Goal: Task Accomplishment & Management: Manage account settings

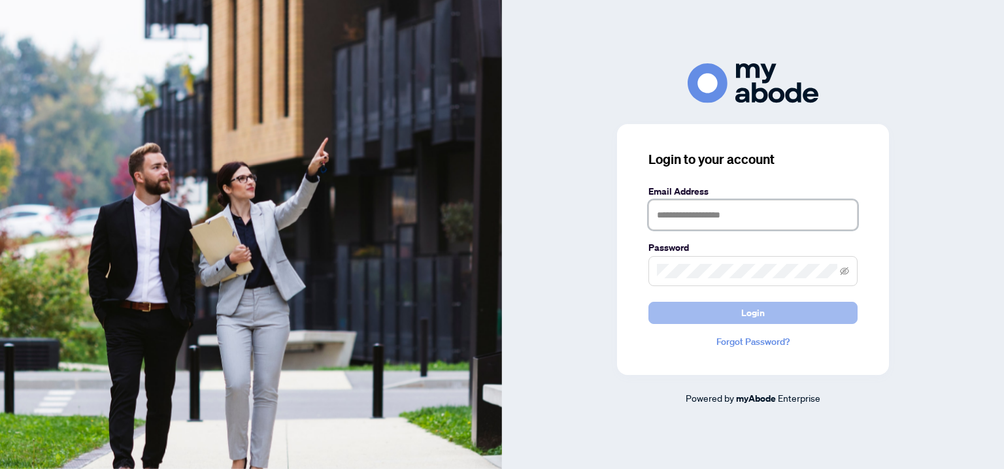
type input "**********"
click at [759, 314] on span "Login" at bounding box center [753, 313] width 24 height 21
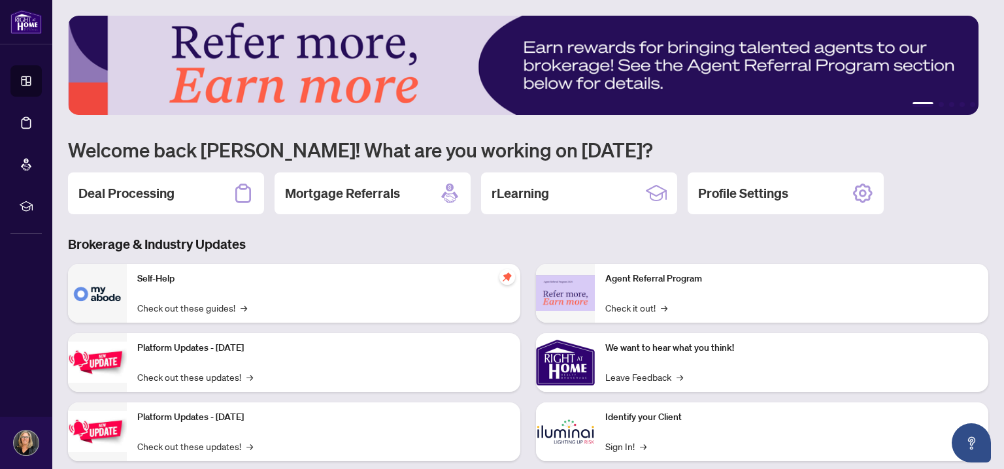
click at [155, 188] on h2 "Deal Processing" at bounding box center [126, 193] width 96 height 18
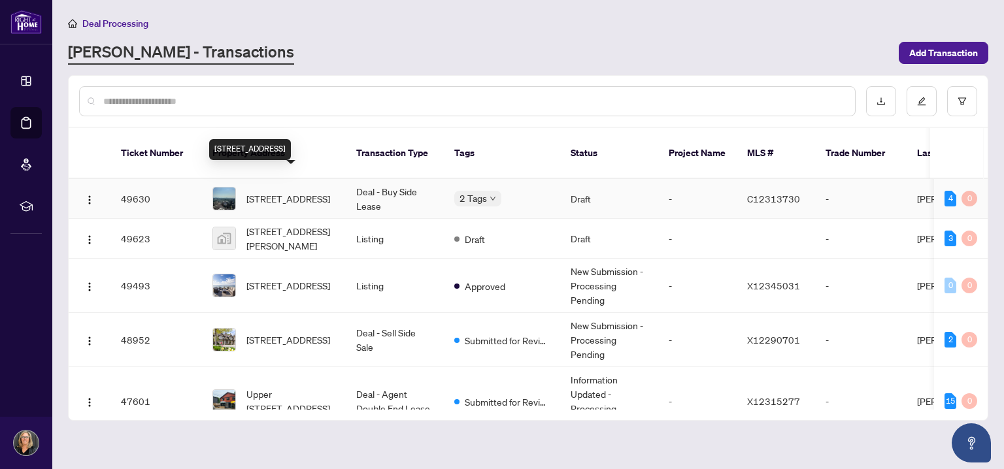
click at [305, 191] on span "5002-8 Cumberland St, Toronto, Ontario M4W 0B6, Canada" at bounding box center [288, 198] width 84 height 14
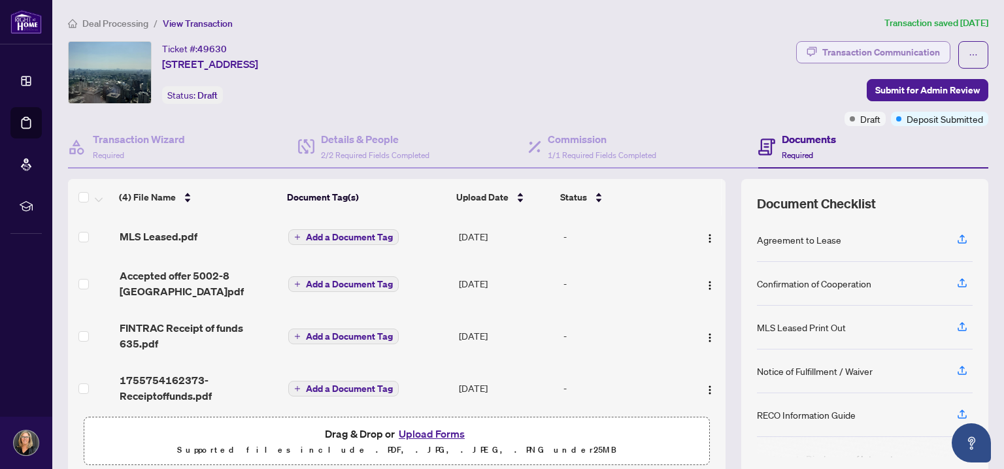
click at [900, 54] on div "Transaction Communication" at bounding box center [881, 52] width 118 height 21
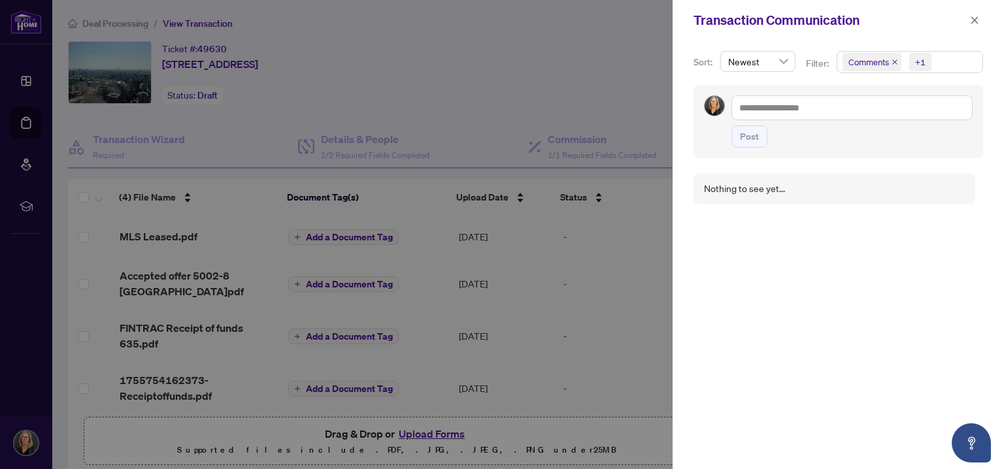
click at [893, 61] on icon "close" at bounding box center [894, 61] width 5 height 5
click at [514, 49] on div at bounding box center [502, 234] width 1004 height 469
click at [977, 19] on icon "close" at bounding box center [974, 20] width 9 height 9
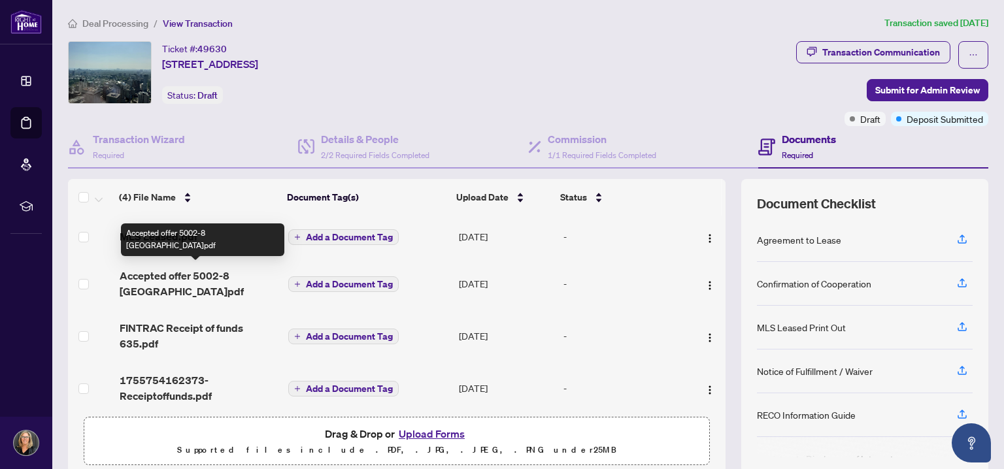
scroll to position [8, 0]
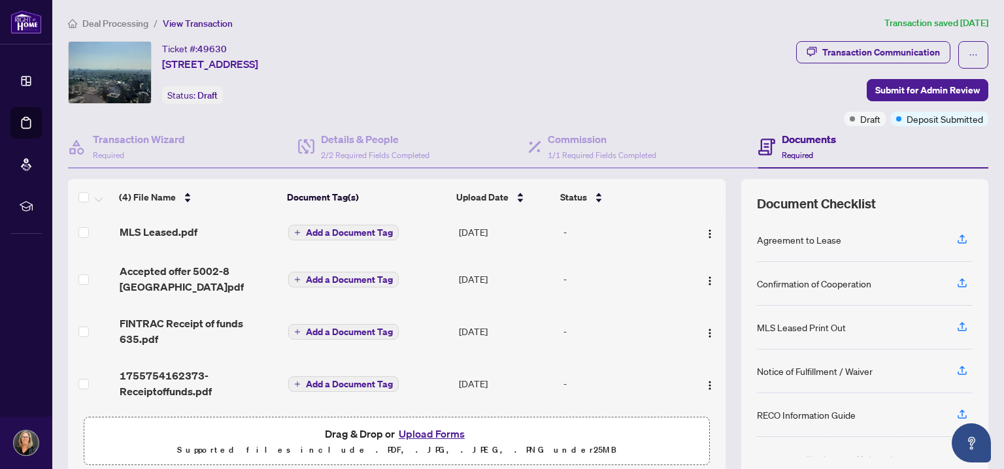
click at [436, 429] on button "Upload Forms" at bounding box center [432, 433] width 74 height 17
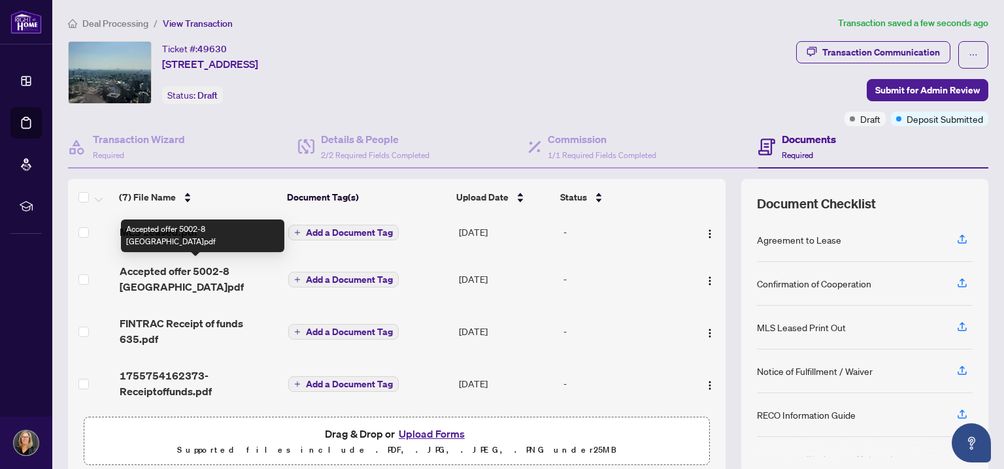
scroll to position [154, 0]
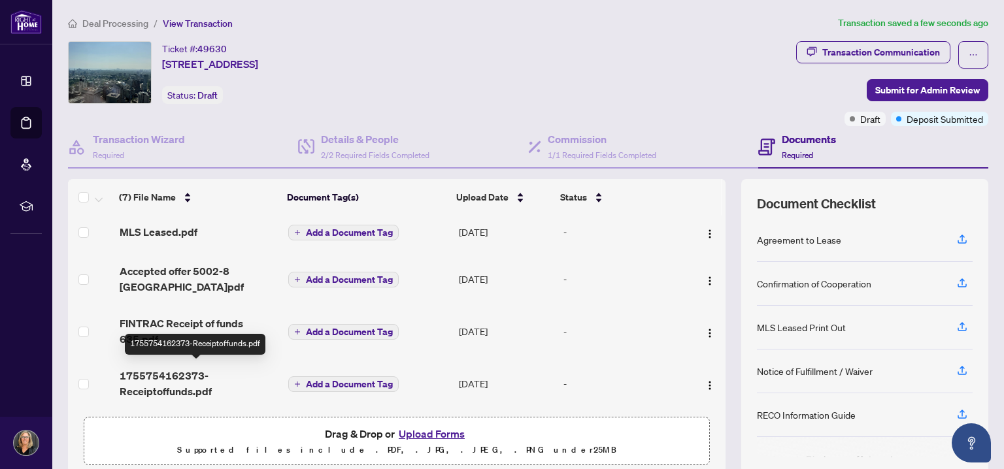
click at [180, 373] on span "1755754162373-Receiptoffunds.pdf" at bounding box center [199, 383] width 159 height 31
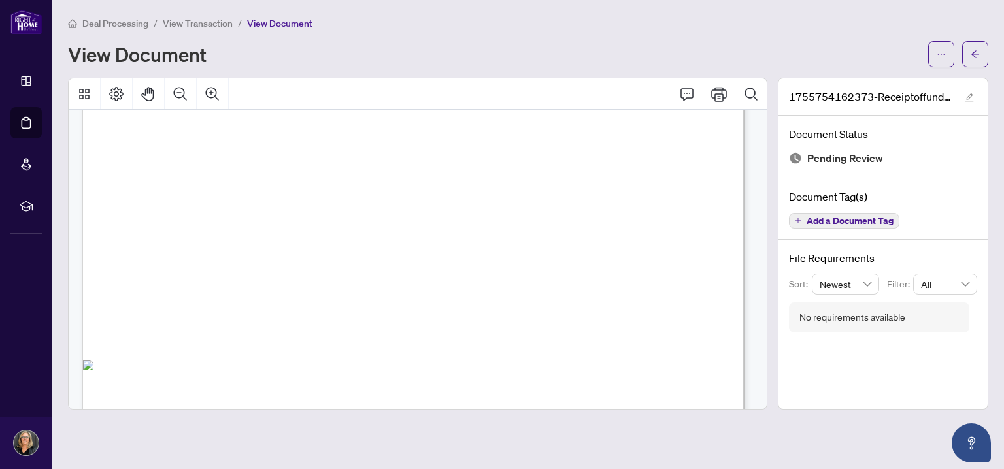
scroll to position [583, 0]
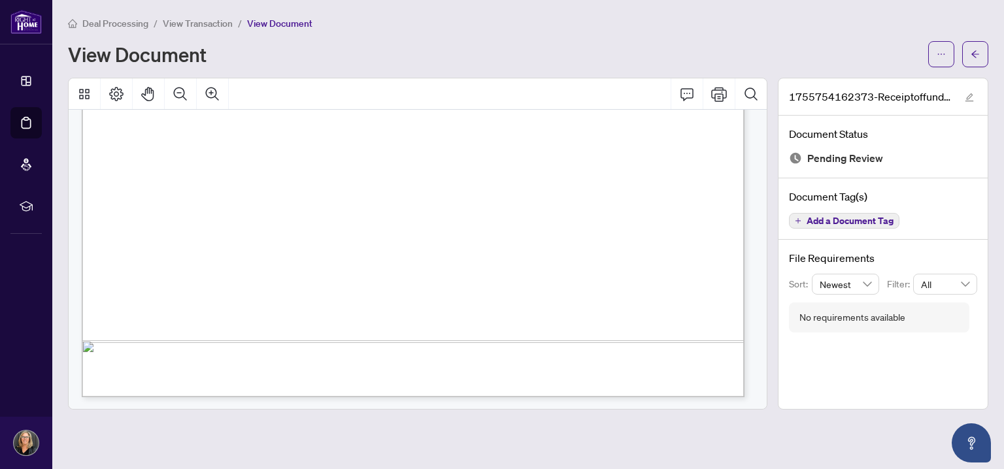
click at [189, 22] on span "View Transaction" at bounding box center [198, 24] width 70 height 12
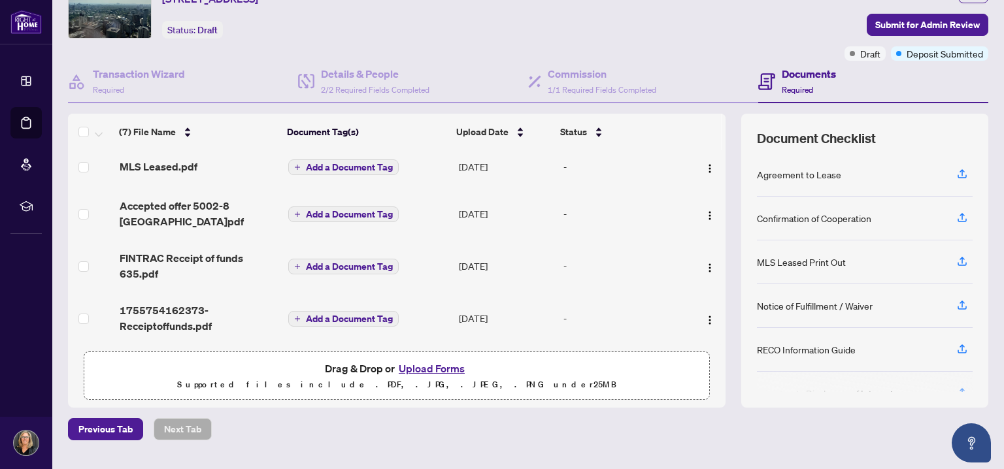
scroll to position [154, 0]
click at [436, 363] on button "Upload Forms" at bounding box center [432, 368] width 74 height 17
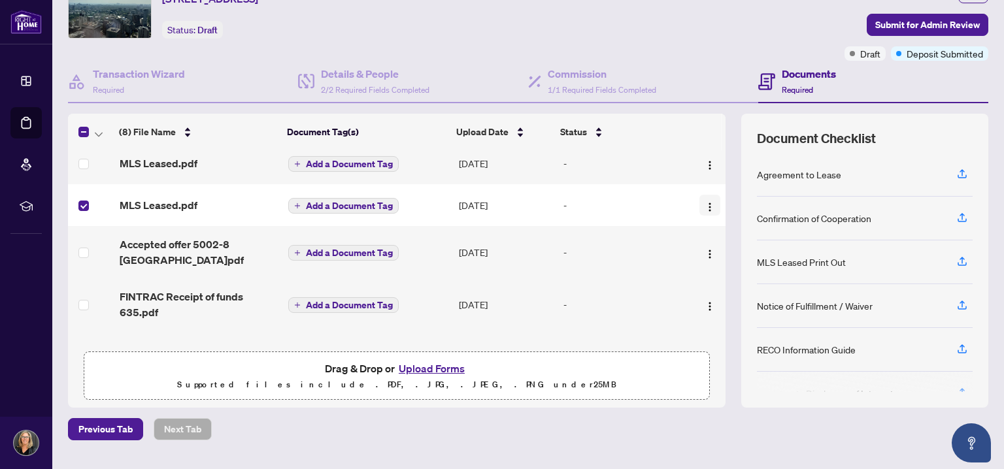
click at [704, 204] on img "button" at bounding box center [709, 207] width 10 height 10
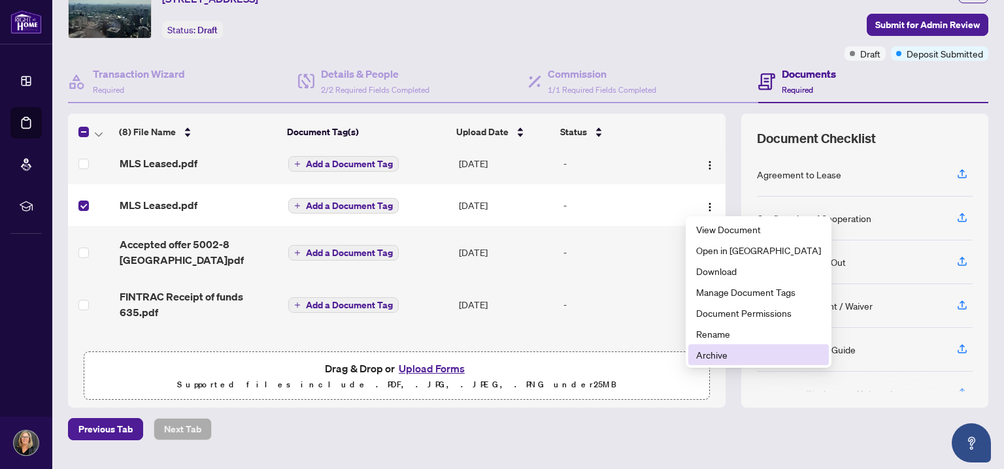
click at [714, 357] on span "Archive" at bounding box center [758, 355] width 125 height 14
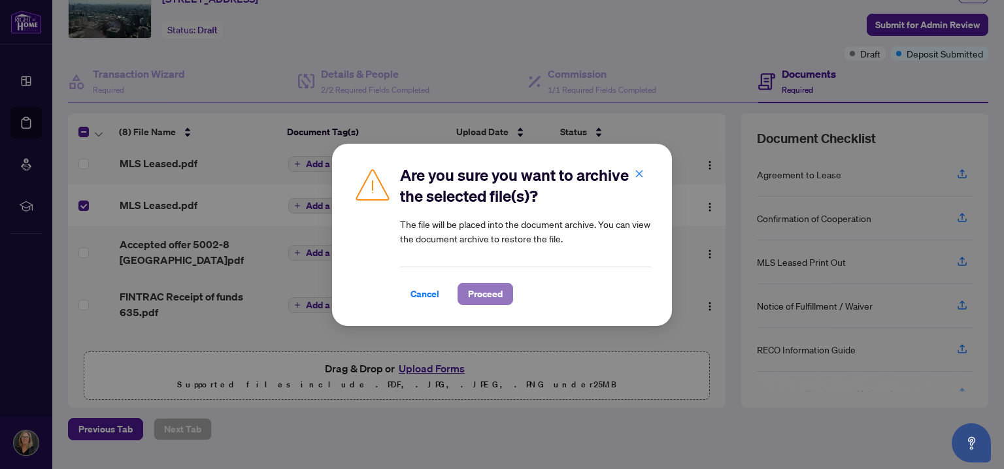
click at [489, 292] on span "Proceed" at bounding box center [485, 294] width 35 height 21
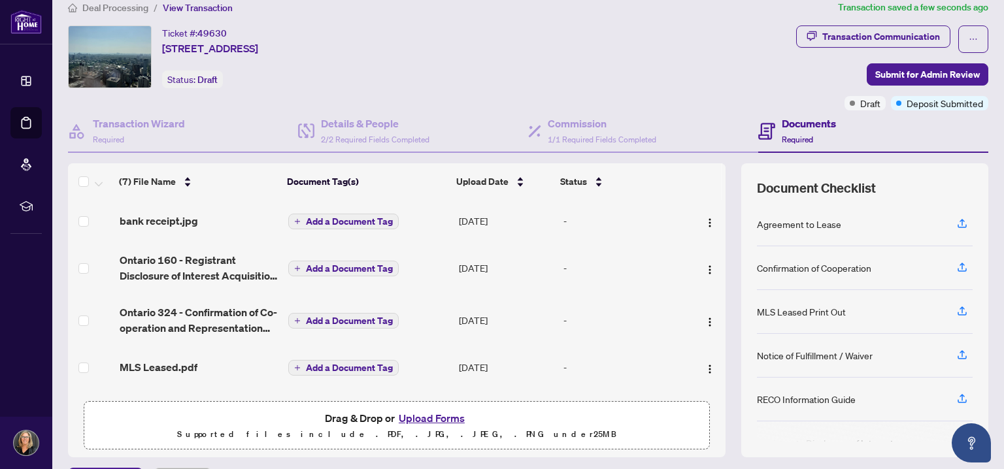
scroll to position [0, 0]
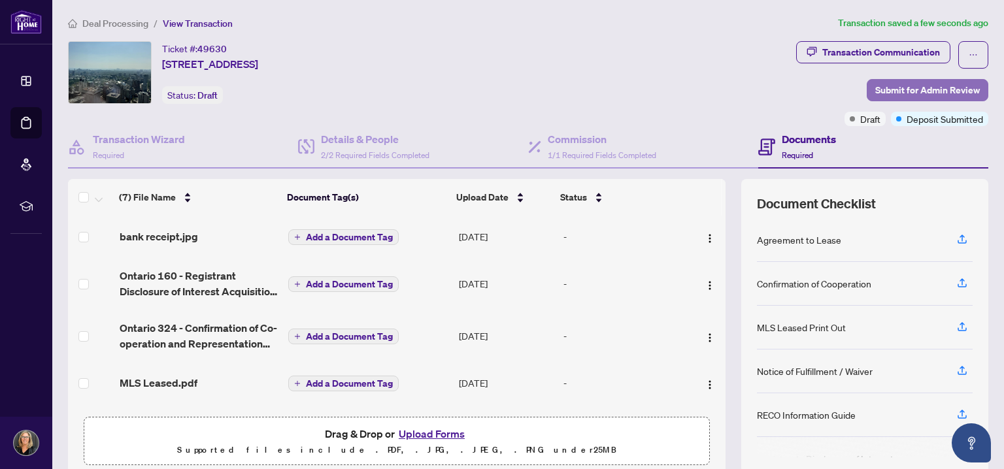
click at [901, 88] on span "Submit for Admin Review" at bounding box center [927, 90] width 105 height 21
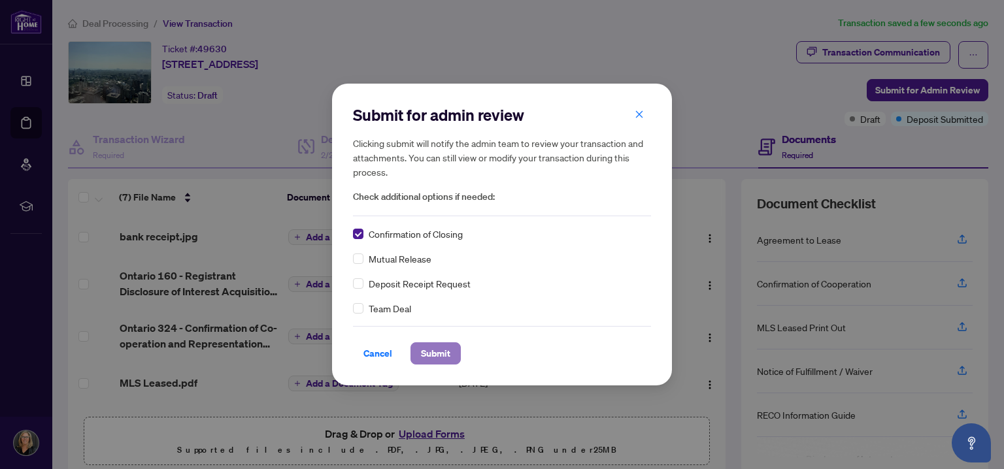
click at [445, 354] on span "Submit" at bounding box center [435, 353] width 29 height 21
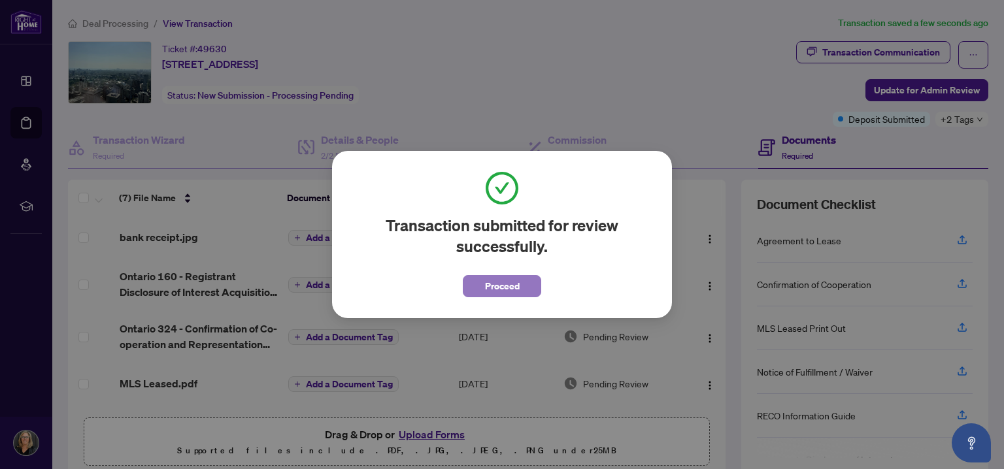
click at [494, 289] on span "Proceed" at bounding box center [502, 286] width 35 height 21
